Goal: Information Seeking & Learning: Stay updated

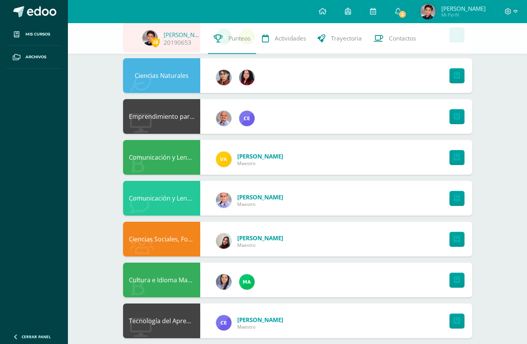
scroll to position [174, 0]
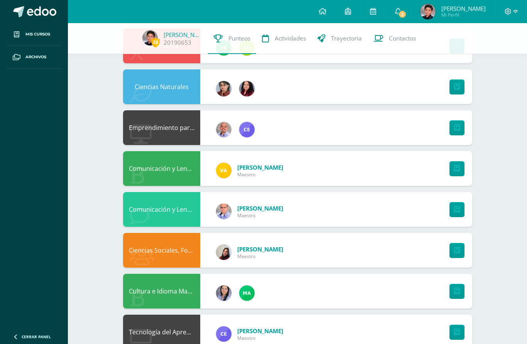
click at [400, 15] on span "2" at bounding box center [402, 14] width 8 height 8
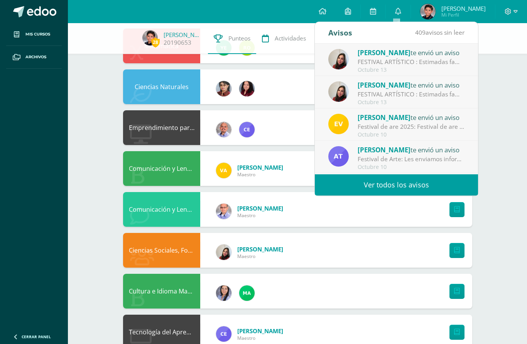
click at [401, 8] on link "0" at bounding box center [398, 11] width 25 height 23
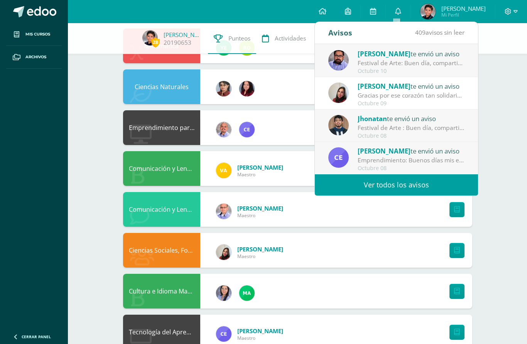
scroll to position [128, 0]
click at [440, 178] on link "Ver todos los avisos" at bounding box center [396, 184] width 163 height 21
click at [443, 187] on link "Ver todos los avisos" at bounding box center [396, 184] width 163 height 21
click at [442, 186] on link "Ver todos los avisos" at bounding box center [396, 184] width 163 height 21
click at [417, 181] on link "Ver todos los avisos" at bounding box center [396, 184] width 163 height 21
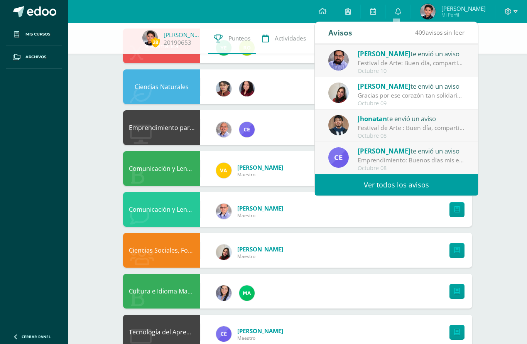
click at [418, 184] on link "Ver todos los avisos" at bounding box center [396, 184] width 163 height 21
click at [421, 186] on link "Ver todos los avisos" at bounding box center [396, 184] width 163 height 21
click at [315, 174] on link "Ver todos los avisos" at bounding box center [396, 184] width 163 height 21
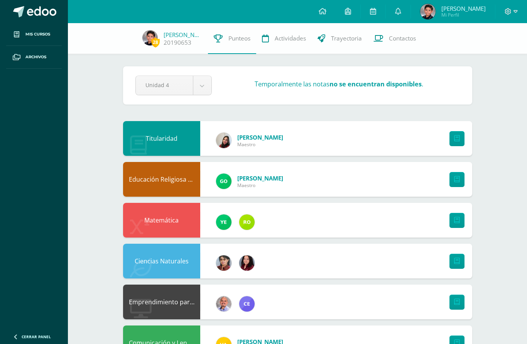
scroll to position [150, 0]
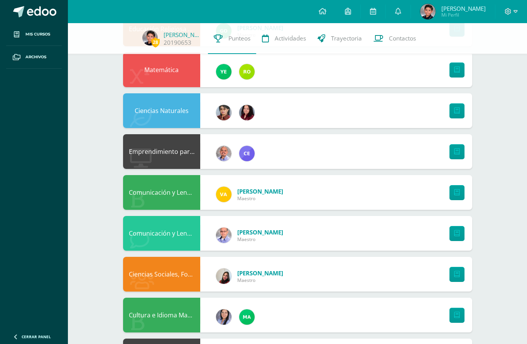
click at [400, 15] on link "0" at bounding box center [398, 11] width 25 height 23
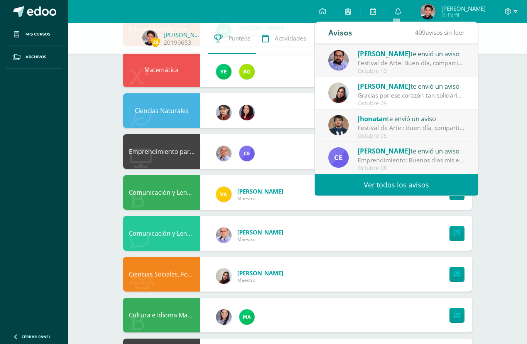
click at [416, 193] on link "Ver todos los avisos" at bounding box center [396, 184] width 163 height 21
click at [315, 174] on link "Ver todos los avisos" at bounding box center [396, 184] width 163 height 21
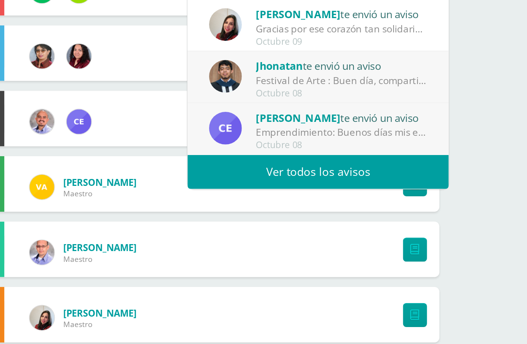
click at [432, 174] on link "Ver todos los avisos" at bounding box center [396, 184] width 163 height 21
